Goal: Answer question/provide support: Share knowledge or assist other users

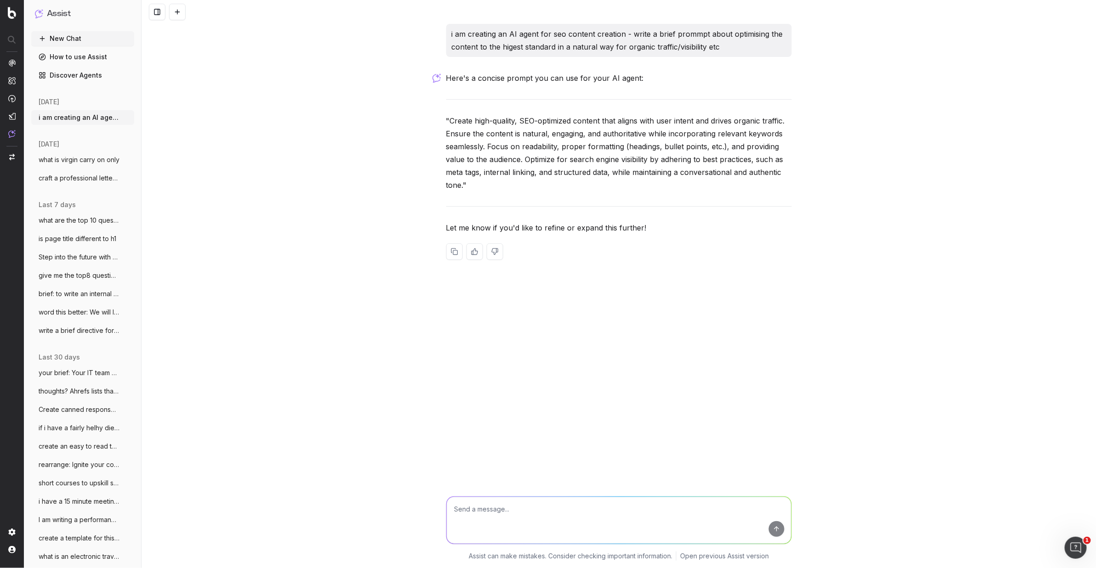
click at [498, 494] on div at bounding box center [618, 519] width 353 height 66
click at [483, 513] on textarea at bounding box center [619, 520] width 345 height 47
click at [526, 509] on textarea "we understand your curent priorities so please continue to" at bounding box center [619, 520] width 345 height 47
click at [541, 511] on textarea "we understand your current priorities so please continue to" at bounding box center [619, 520] width 345 height 47
click at [657, 510] on textarea "we understand your current phone priorities so please continue to" at bounding box center [619, 520] width 345 height 47
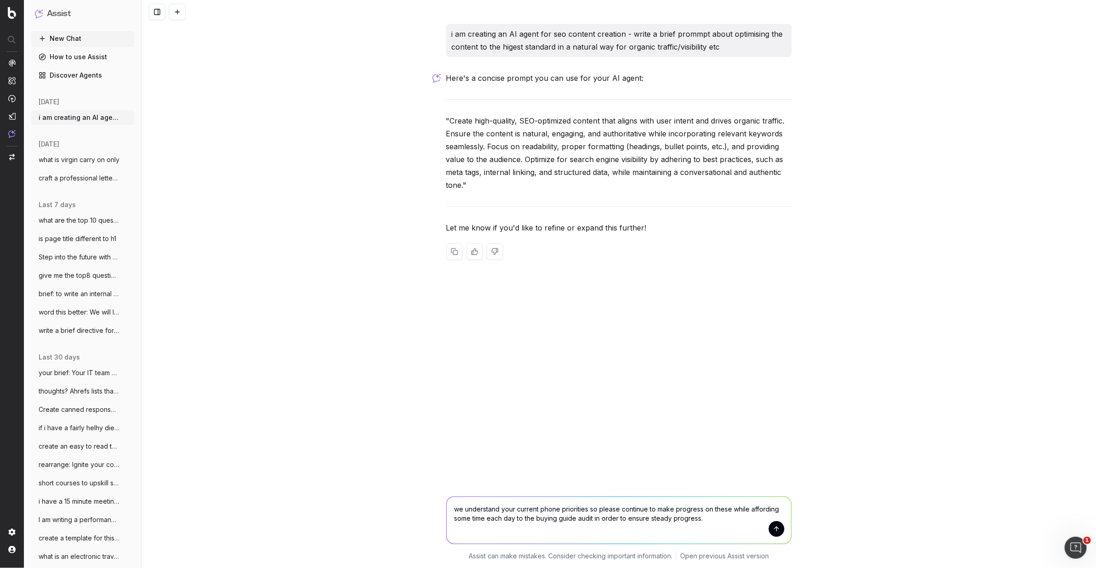
click at [705, 510] on textarea "we understand your current phone priorities so please continue to make progress…" at bounding box center [619, 520] width 345 height 47
click at [710, 521] on textarea "we understand your current phone priorities so please continue to make progress…" at bounding box center [619, 520] width 345 height 47
type textarea "we understand your current phone priorities so please continue to make progress…"
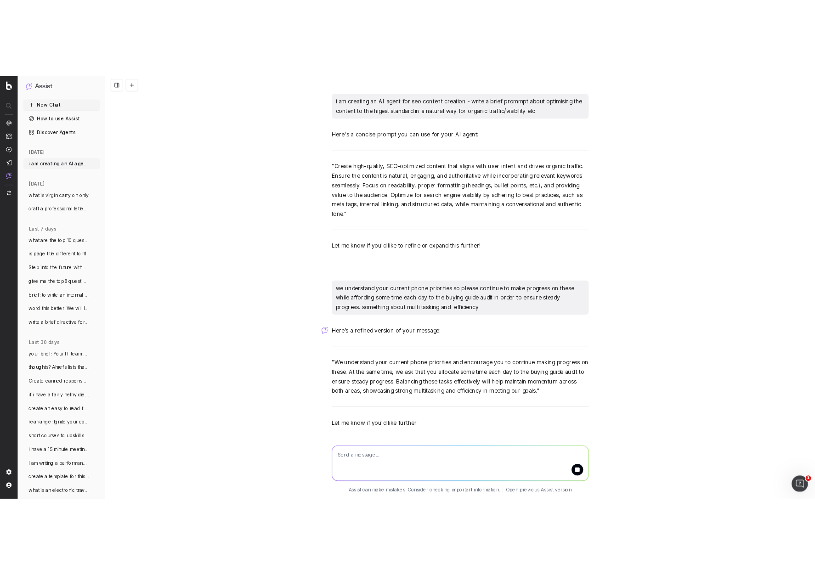
scroll to position [27, 0]
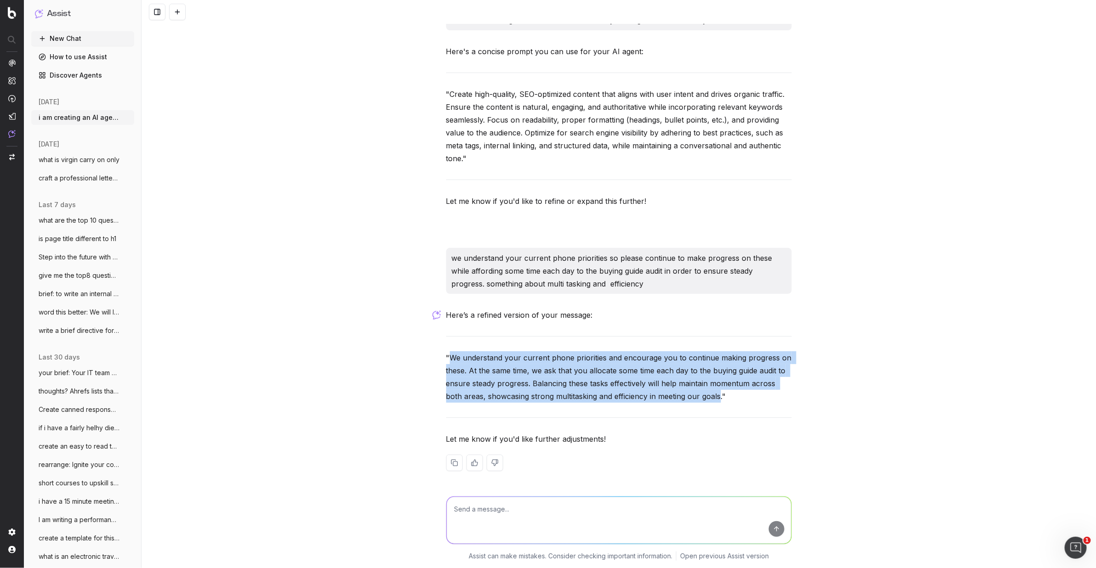
drag, startPoint x: 720, startPoint y: 396, endPoint x: 449, endPoint y: 358, distance: 273.2
click at [450, 357] on p ""We understand your current phone priorities and encourage you to continue maki…" at bounding box center [618, 376] width 345 height 51
copy p "We understand your current phone priorities and encourage you to continue makin…"
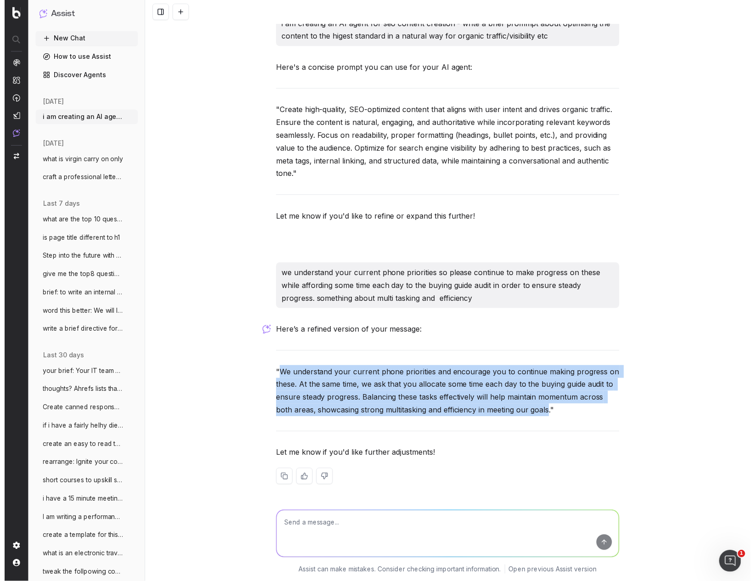
scroll to position [11, 0]
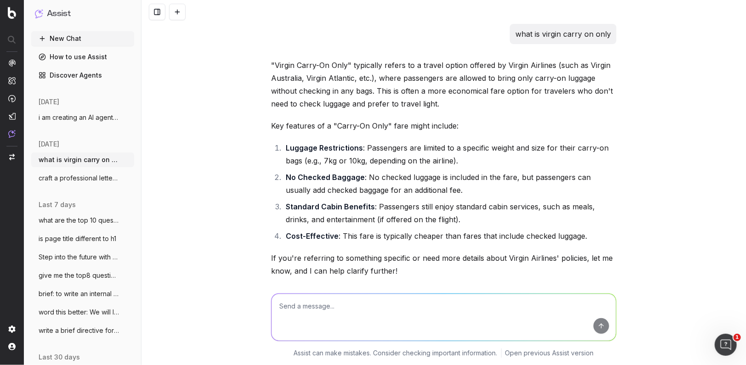
scroll to position [17601, 0]
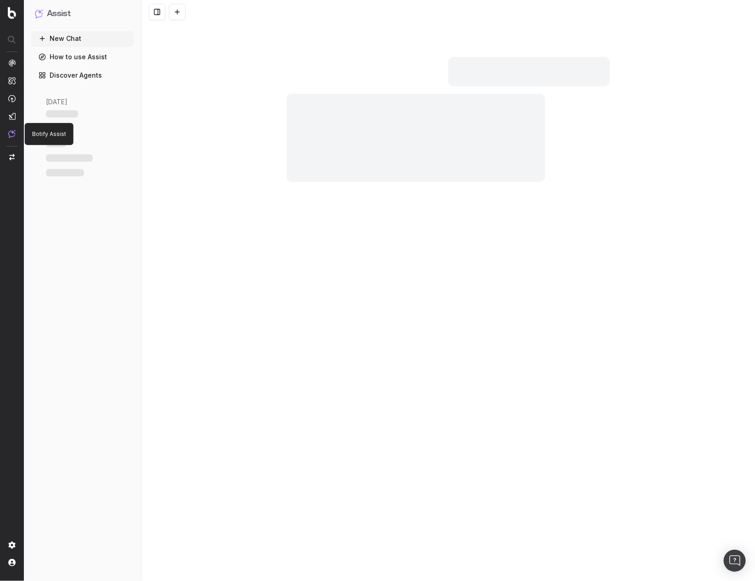
scroll to position [11626, 0]
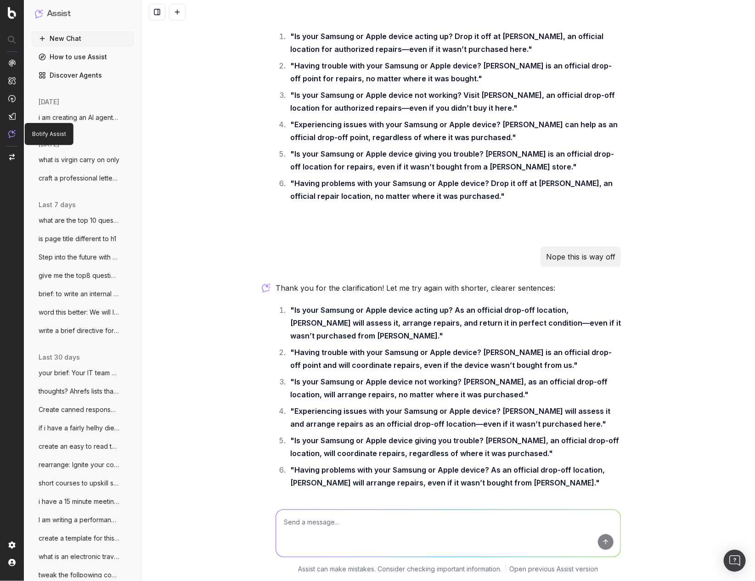
click at [14, 134] on img at bounding box center [11, 134] width 7 height 8
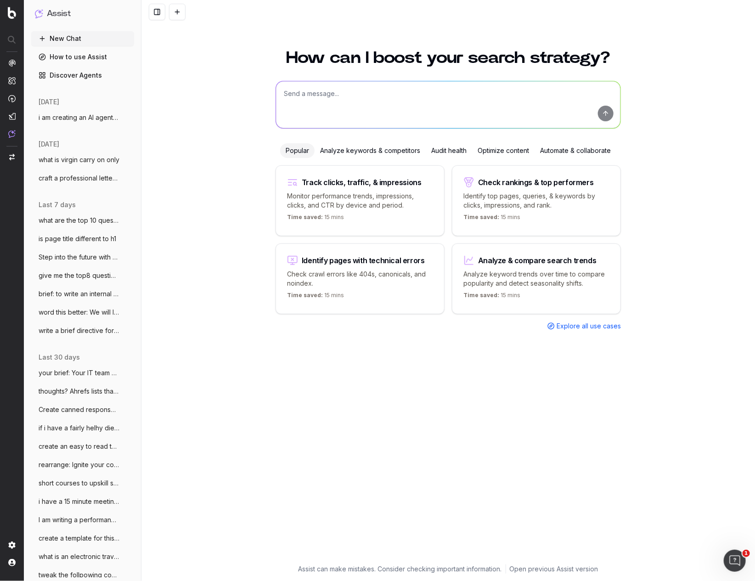
click at [289, 94] on textarea at bounding box center [448, 104] width 345 height 47
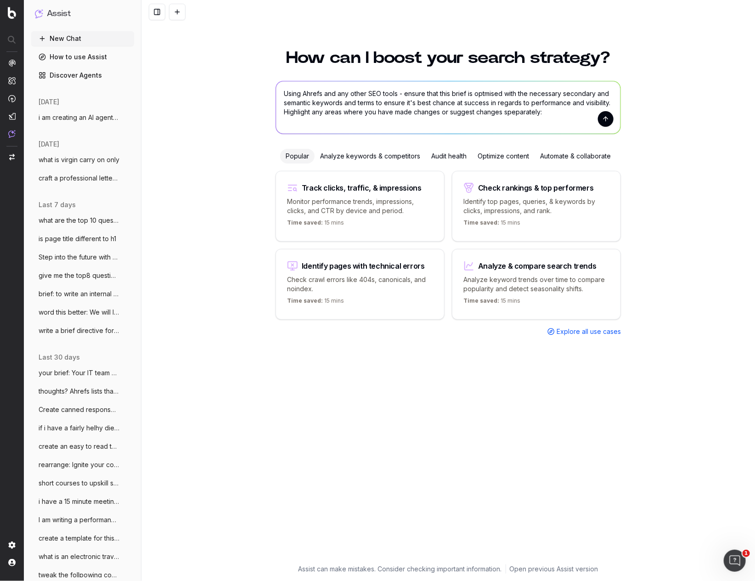
paste textarea "LOR Ipsumdol Sitamet Conse: Ad-Eli Seddoeiusm Temporincid: Ut-Lab Etdolorema AL…"
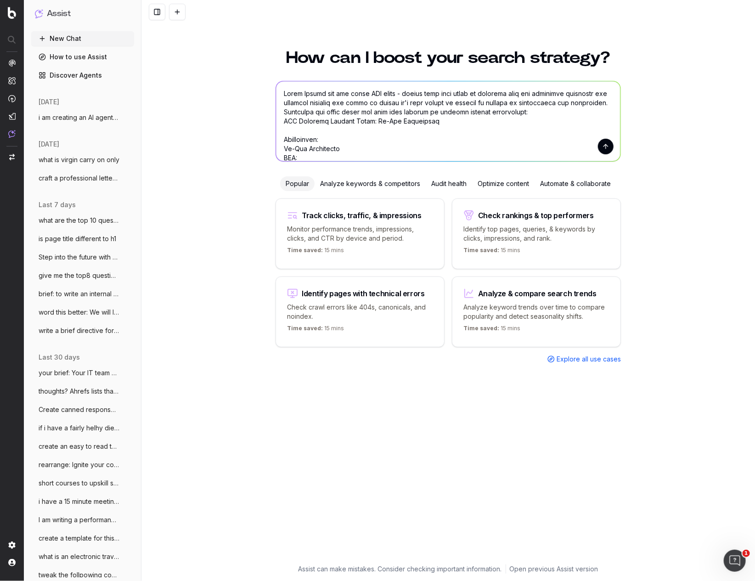
click at [284, 94] on textarea at bounding box center [448, 121] width 345 height 80
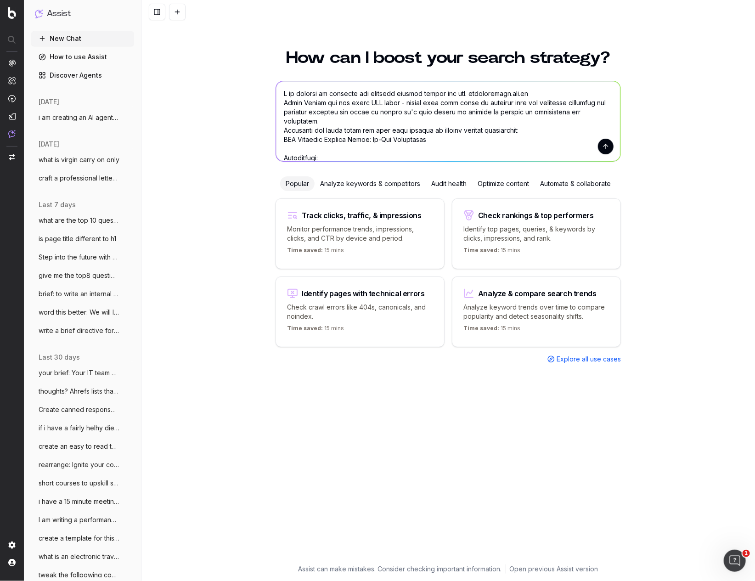
scroll to position [5, 0]
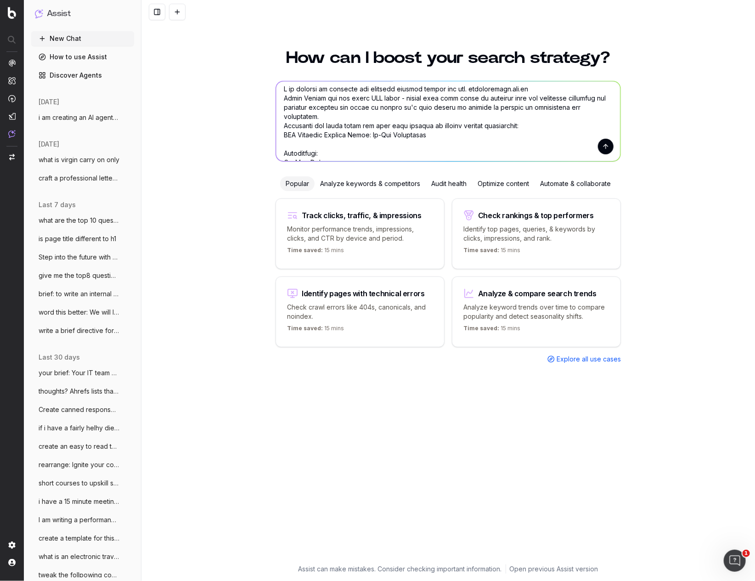
drag, startPoint x: 405, startPoint y: 96, endPoint x: 409, endPoint y: 100, distance: 5.2
click at [407, 97] on textarea at bounding box center [448, 121] width 345 height 80
click at [526, 98] on textarea at bounding box center [448, 121] width 345 height 80
click at [380, 114] on textarea at bounding box center [448, 121] width 345 height 80
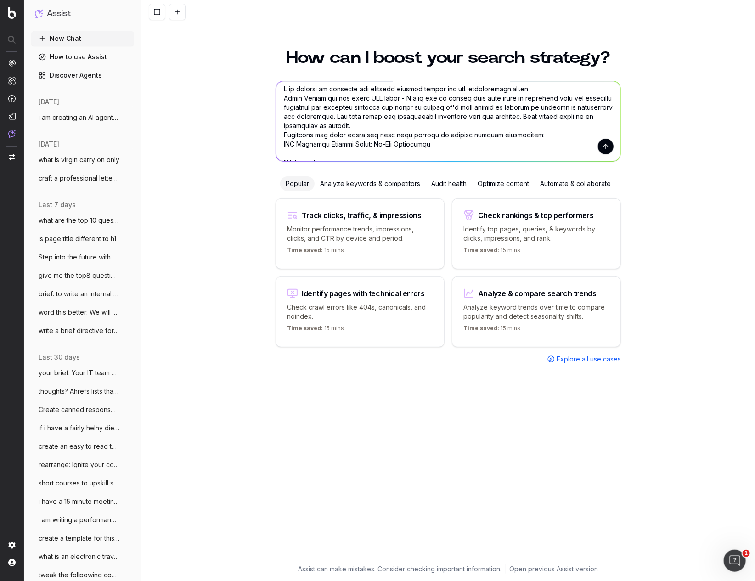
click at [294, 126] on textarea at bounding box center [448, 121] width 345 height 80
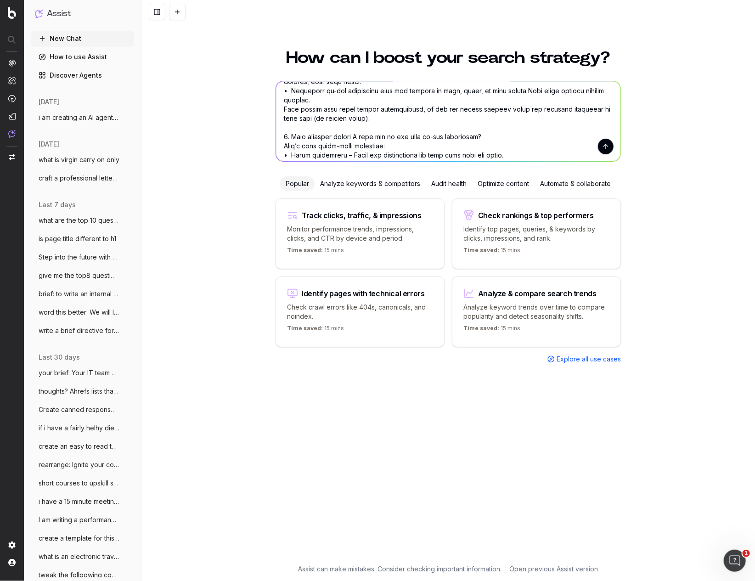
scroll to position [743, 0]
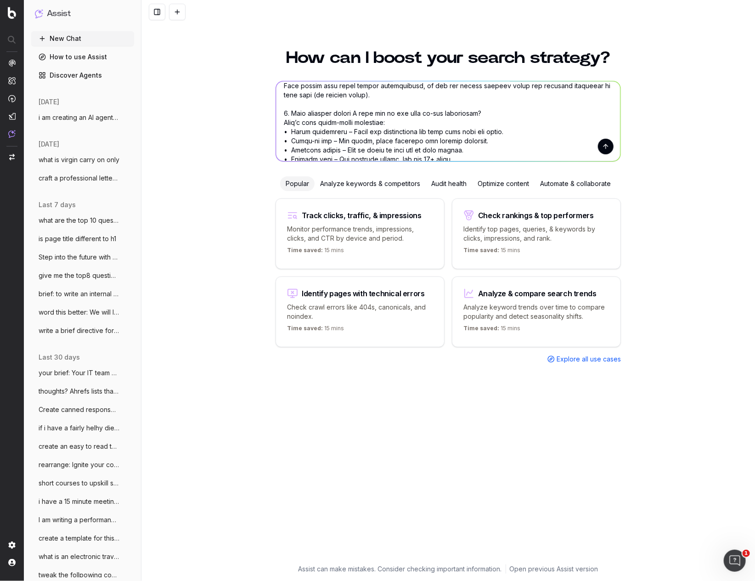
type textarea "L ip dolorsi am consecte adi elitsedd eiusmod tempor inc utl. etdoloremagn.ali.…"
click at [605, 147] on button "submit" at bounding box center [606, 147] width 16 height 16
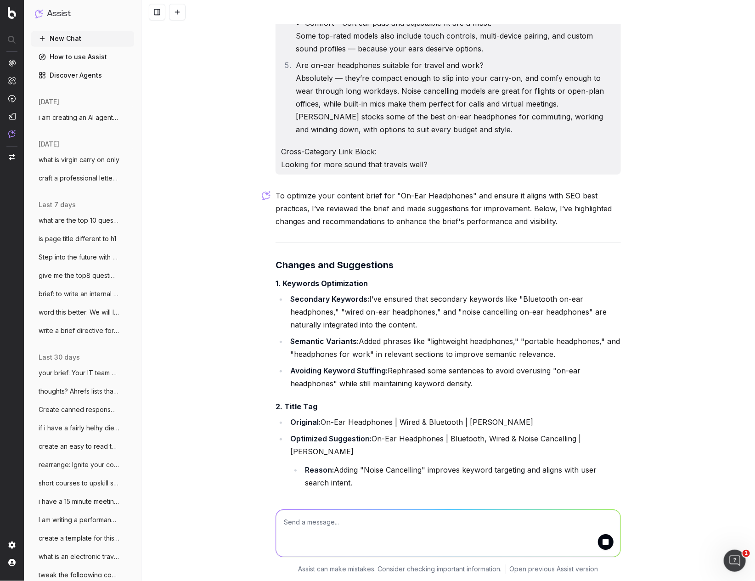
scroll to position [1131, 0]
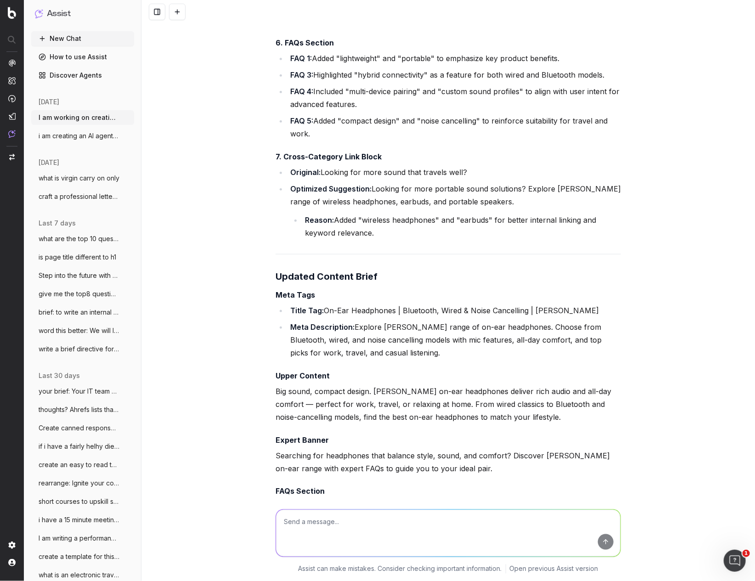
scroll to position [2070, 0]
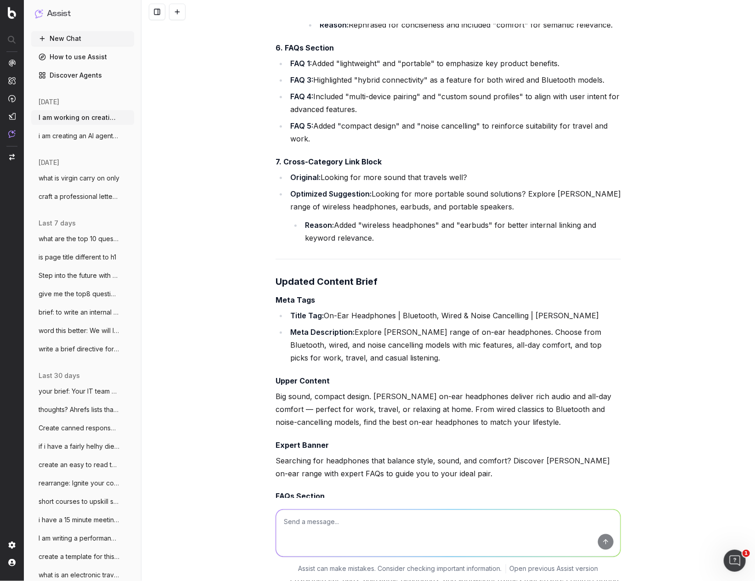
drag, startPoint x: 407, startPoint y: 346, endPoint x: 357, endPoint y: 320, distance: 56.1
click at [357, 326] on li "Meta Description: Explore [PERSON_NAME] range of on-ear headphones. Choose from…" at bounding box center [455, 345] width 334 height 39
copy li "Explore [PERSON_NAME] range of on-ear headphones. Choose from Bluetooth, wired,…"
click at [348, 203] on li "Optimized Suggestion: Looking for more portable sound solutions? Explore [PERSO…" at bounding box center [455, 215] width 334 height 57
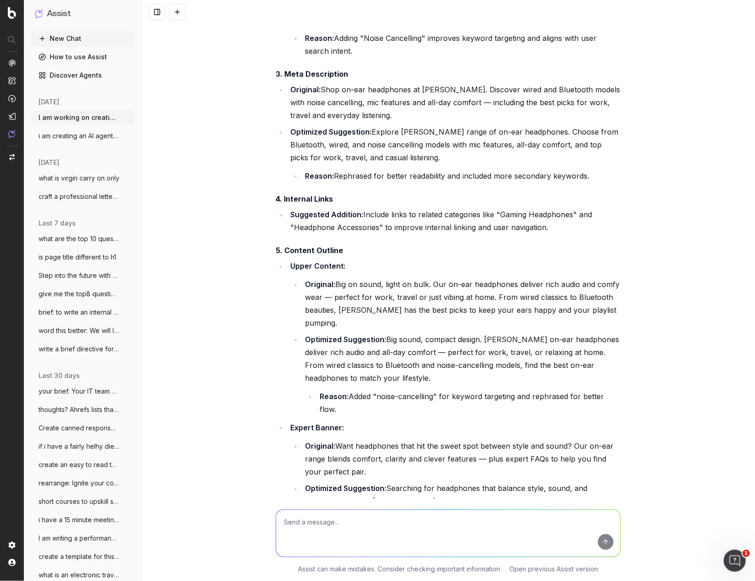
scroll to position [1545, 0]
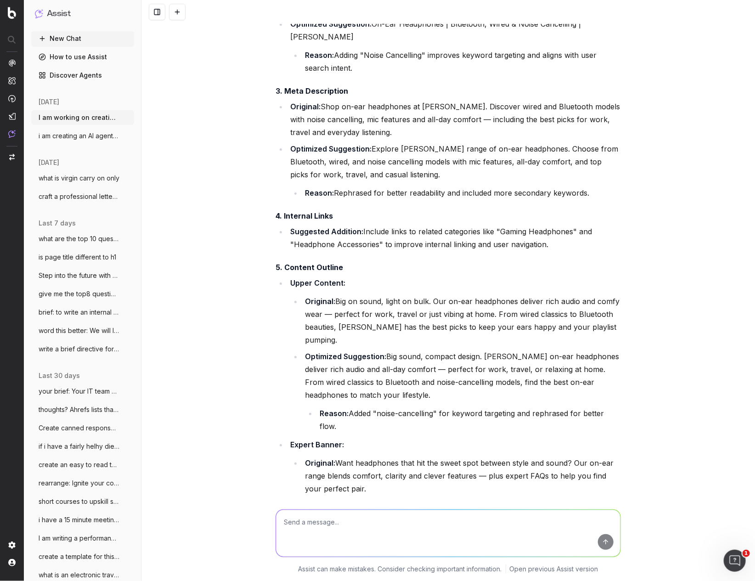
click at [362, 109] on li "Original: Shop on-ear headphones at [PERSON_NAME]. Discover wired and Bluetooth…" at bounding box center [455, 119] width 334 height 39
drag, startPoint x: 323, startPoint y: 105, endPoint x: 395, endPoint y: 130, distance: 75.8
click at [395, 130] on li "Original: Shop on-ear headphones at [PERSON_NAME]. Discover wired and Bluetooth…" at bounding box center [455, 119] width 334 height 39
copy li "Shop on-ear headphones at [PERSON_NAME]. Discover wired and Bluetooth models wi…"
click at [300, 523] on textarea at bounding box center [448, 533] width 345 height 47
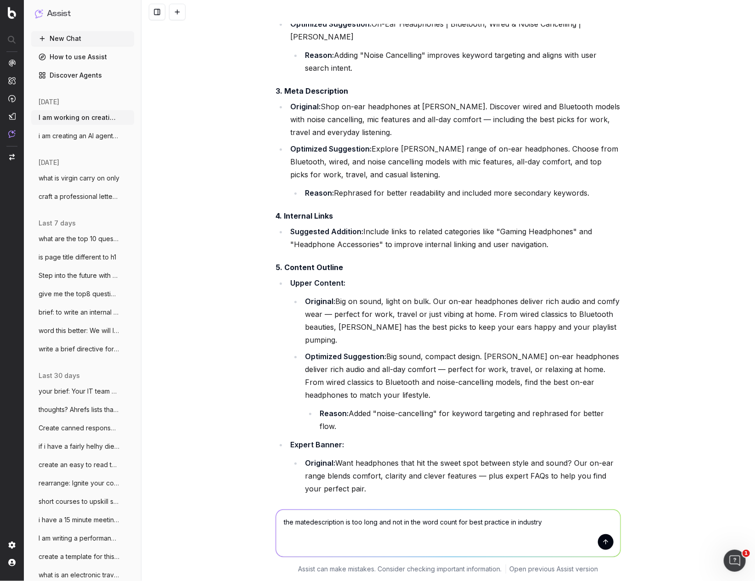
type textarea "the matedescription is too long and not in the word count for best practice in …"
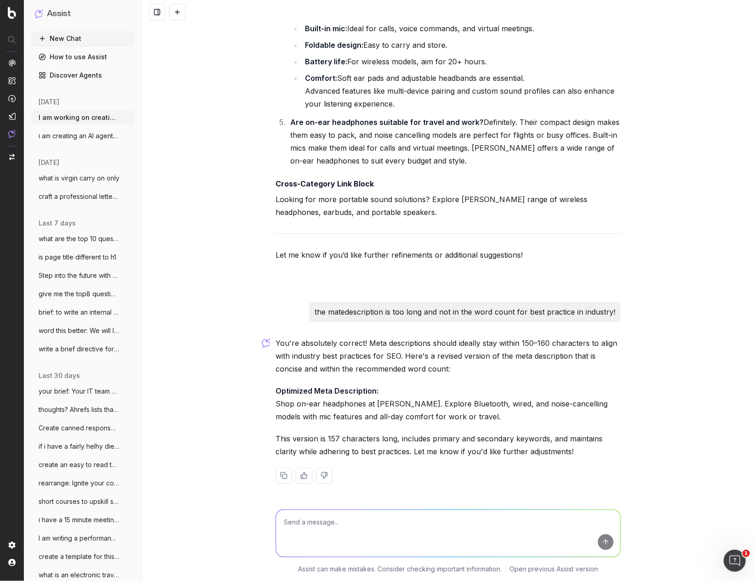
scroll to position [2801, 0]
drag, startPoint x: 354, startPoint y: 417, endPoint x: 333, endPoint y: 416, distance: 21.2
click at [354, 417] on p "Optimized Meta Description: Shop on-ear headphones at [PERSON_NAME]. Explore Bl…" at bounding box center [448, 404] width 345 height 39
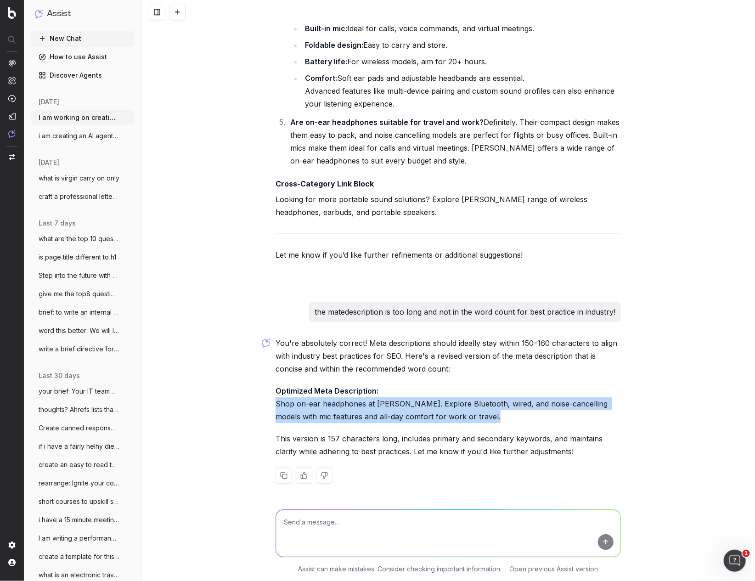
drag, startPoint x: 277, startPoint y: 407, endPoint x: 516, endPoint y: 419, distance: 239.7
click at [516, 419] on p "Optimized Meta Description: Shop on-ear headphones at [PERSON_NAME]. Explore Bl…" at bounding box center [448, 404] width 345 height 39
copy p "Shop on-ear headphones at [PERSON_NAME]. Explore Bluetooth, wired, and noise-ca…"
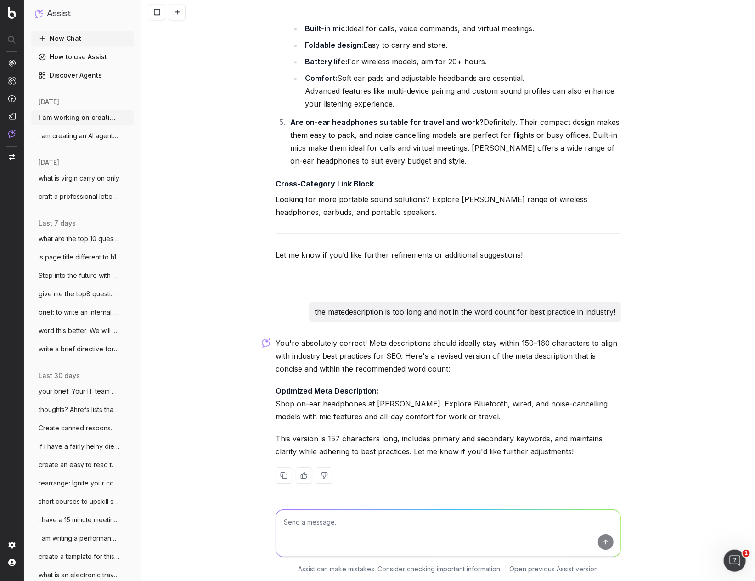
click at [289, 525] on textarea at bounding box center [448, 533] width 345 height 47
click at [350, 523] on textarea "what is the characters count (with spaces) for metadescription" at bounding box center [448, 533] width 345 height 47
click at [321, 521] on textarea "what is the character count (with spaces) for metadescription" at bounding box center [448, 533] width 345 height 47
type textarea "what is the recmmended haracter count (with spaces) for metadescription"
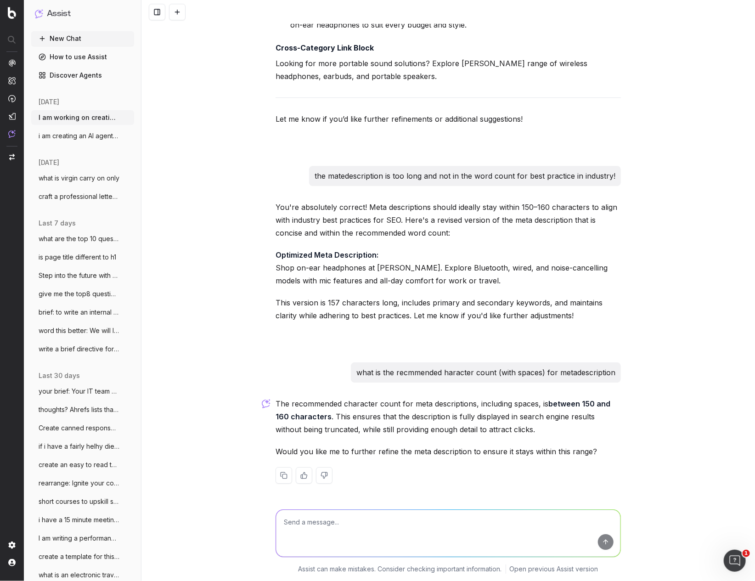
scroll to position [2939, 0]
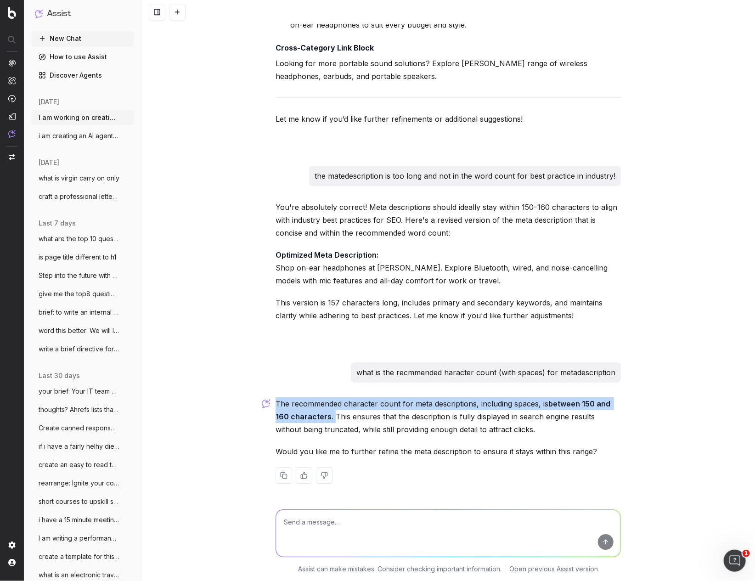
drag, startPoint x: 333, startPoint y: 415, endPoint x: 311, endPoint y: 415, distance: 22.5
copy p "The recommended character count for meta descriptions, including spaces, is bet…"
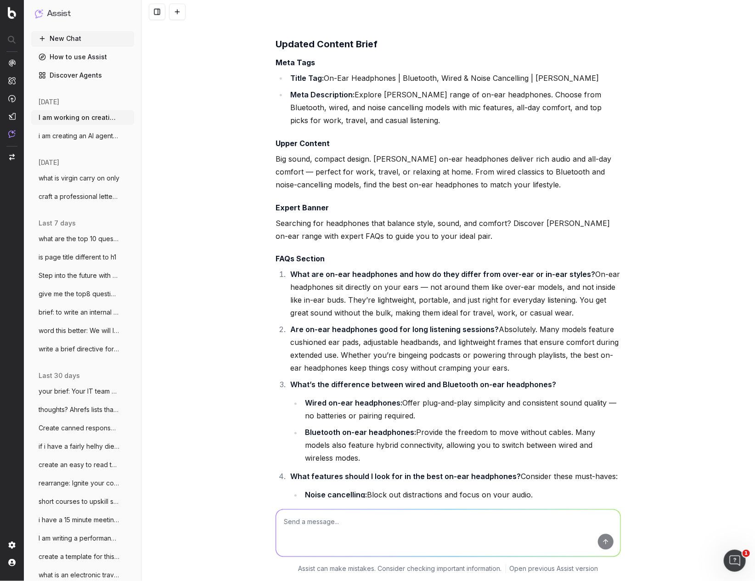
scroll to position [2202, 0]
